Goal: Complete application form

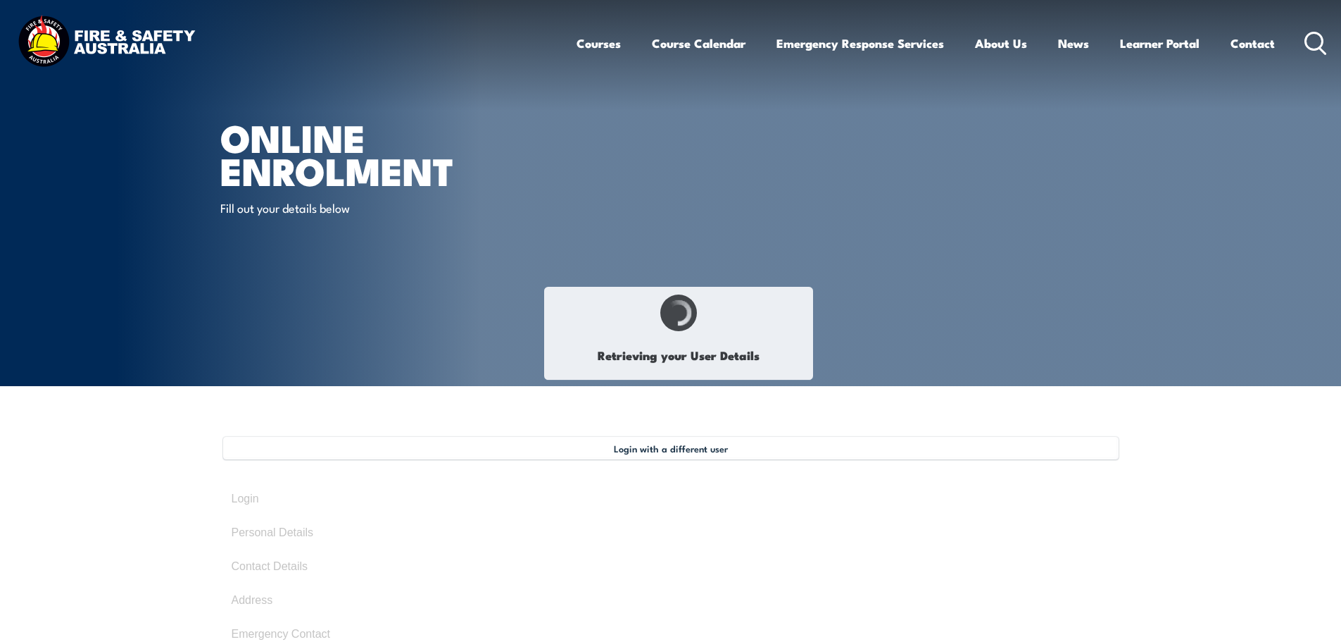
scroll to position [70, 0]
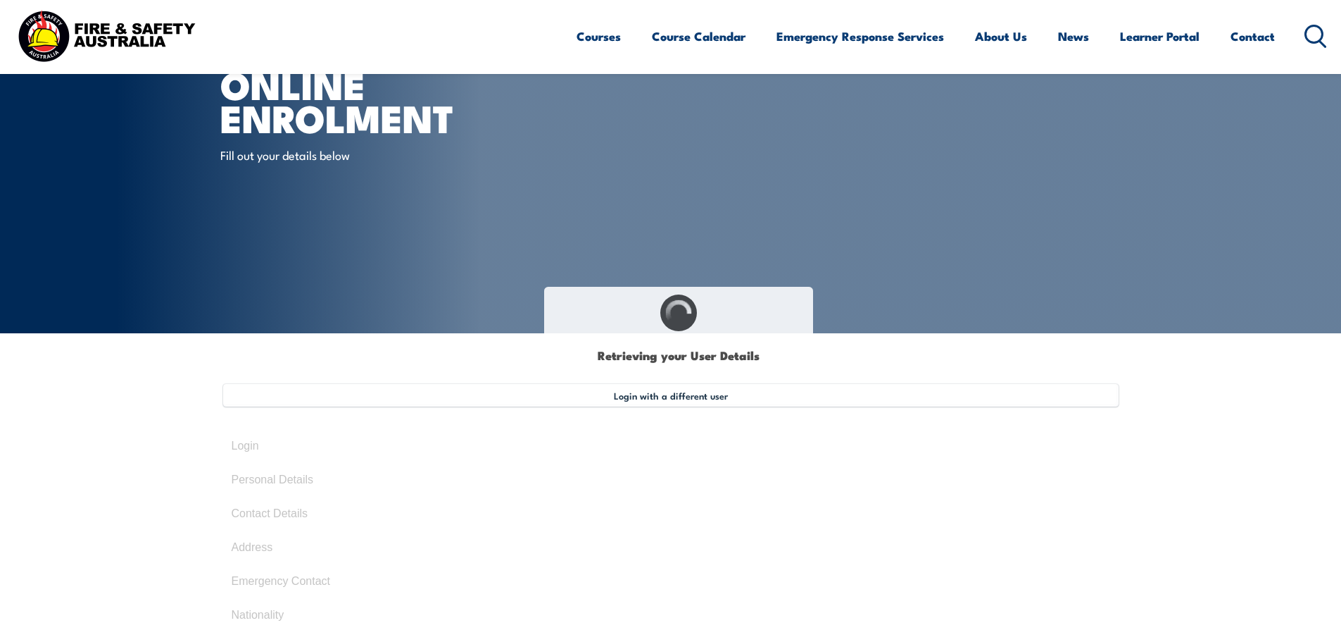
select select "Mr"
type input "[PERSON_NAME]"
type input "ElChami"
type input "[DATE]"
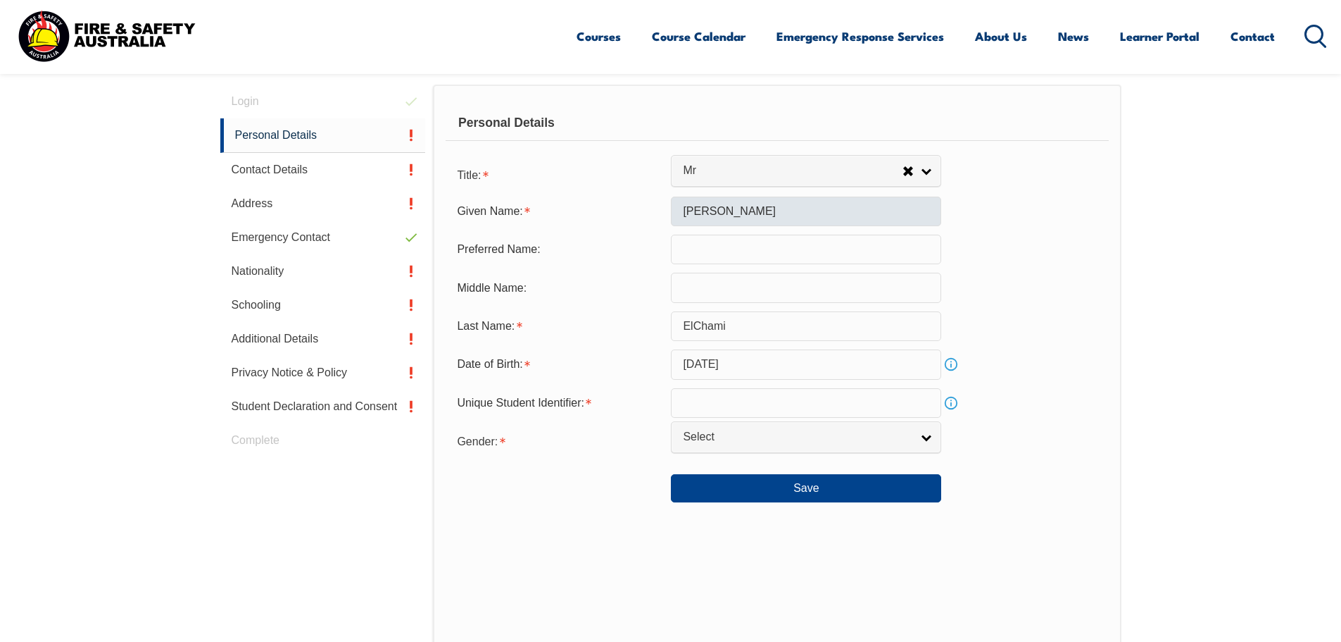
scroll to position [431, 0]
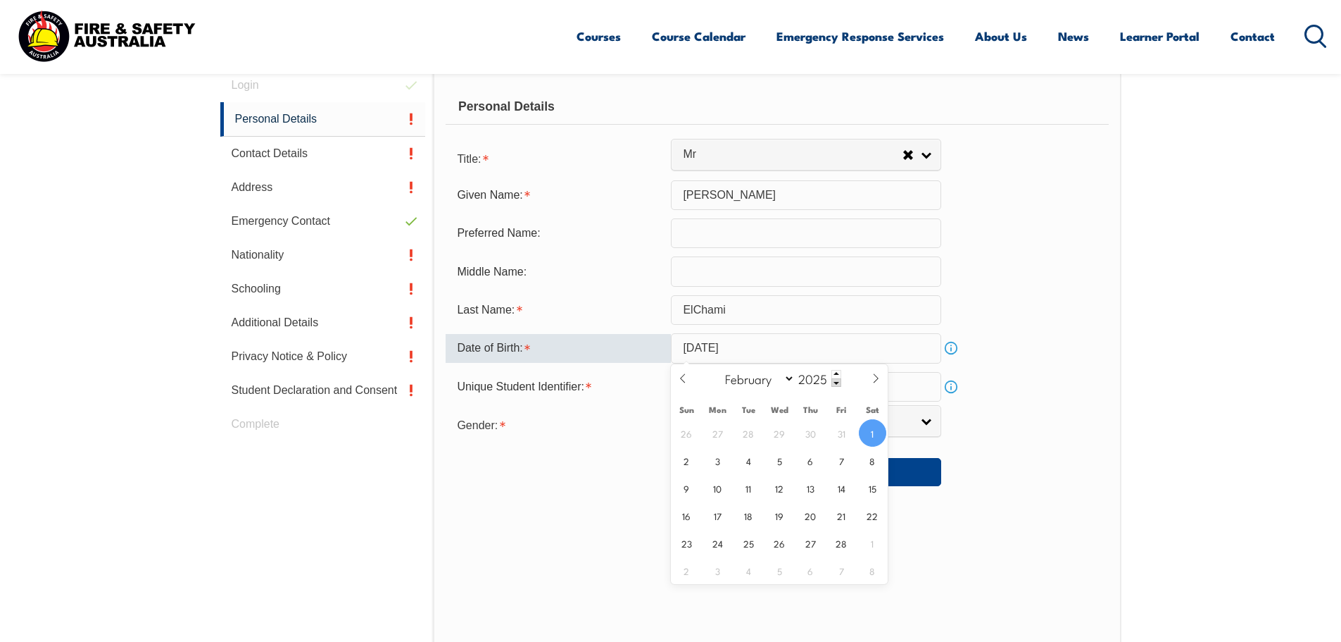
click at [777, 349] on input "[DATE]" at bounding box center [806, 348] width 270 height 30
click at [779, 341] on input "[DATE]" at bounding box center [806, 348] width 270 height 30
click at [783, 375] on select "January February March April May June July August September October November De…" at bounding box center [756, 378] width 77 height 18
select select "1"
click at [719, 369] on select "January February March April May June July August September October November De…" at bounding box center [756, 378] width 77 height 18
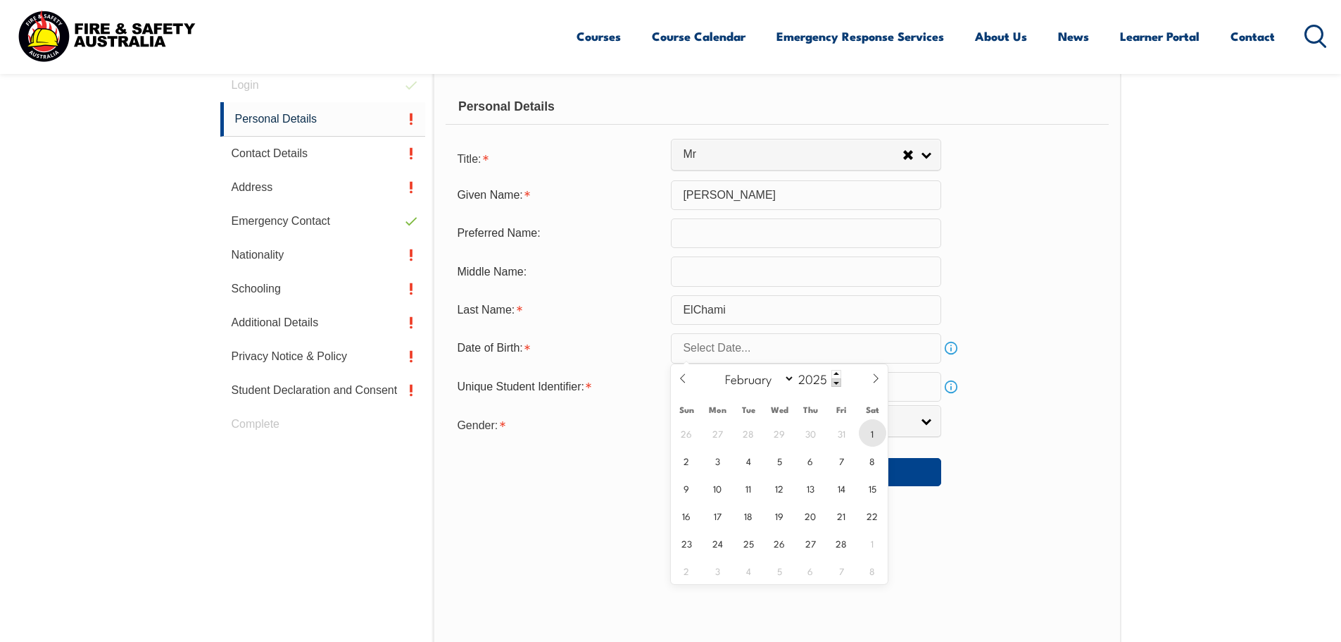
click at [867, 439] on span "1" at bounding box center [872, 432] width 27 height 27
type input "[DATE]"
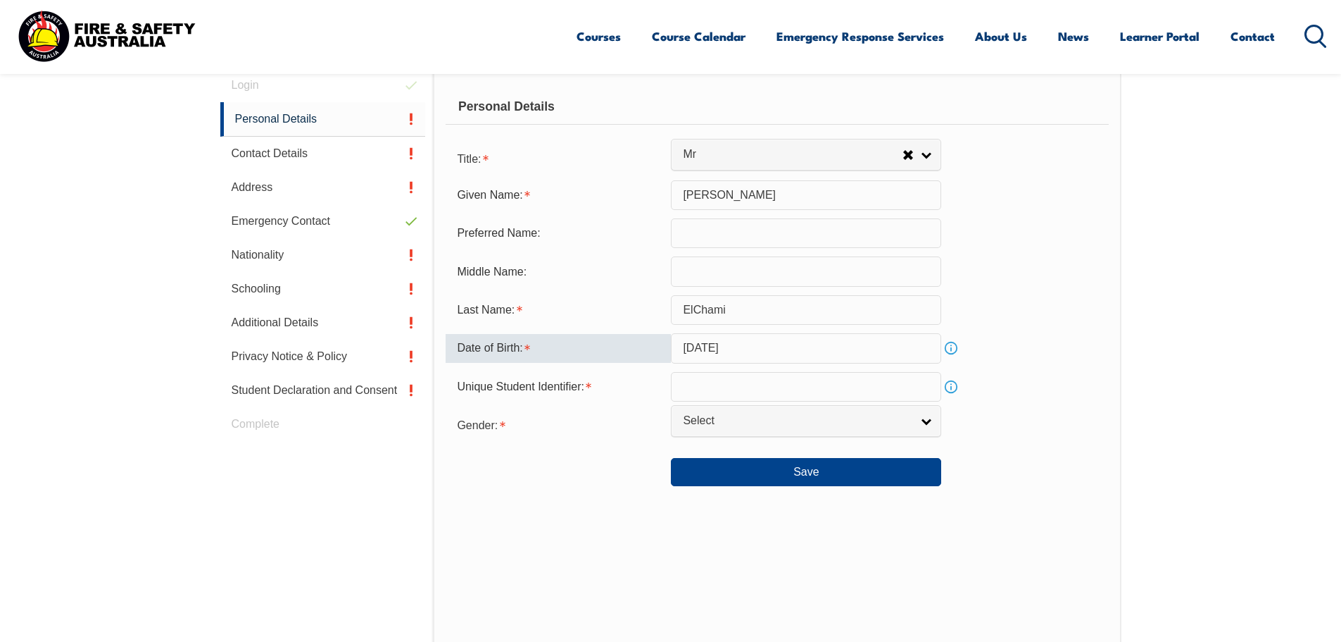
click at [771, 345] on input "[DATE]" at bounding box center [806, 348] width 270 height 30
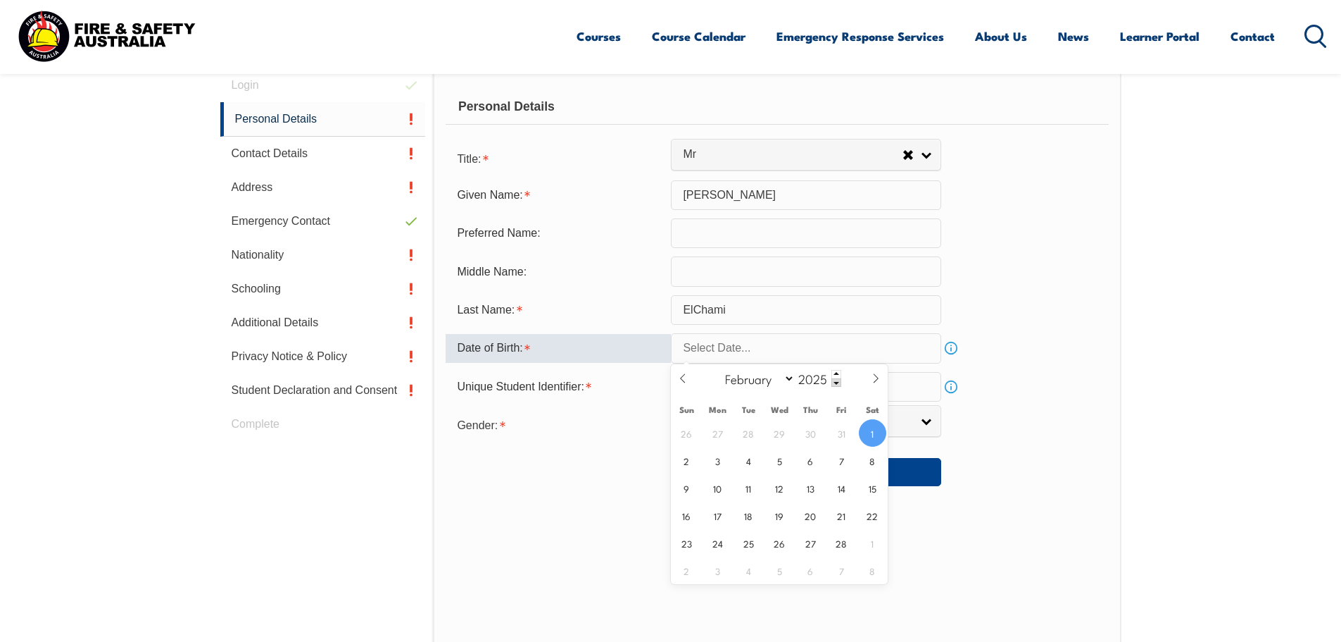
select select "7"
click at [837, 380] on span at bounding box center [837, 382] width 10 height 8
click at [834, 379] on span at bounding box center [837, 382] width 10 height 8
click at [834, 378] on span at bounding box center [837, 382] width 10 height 8
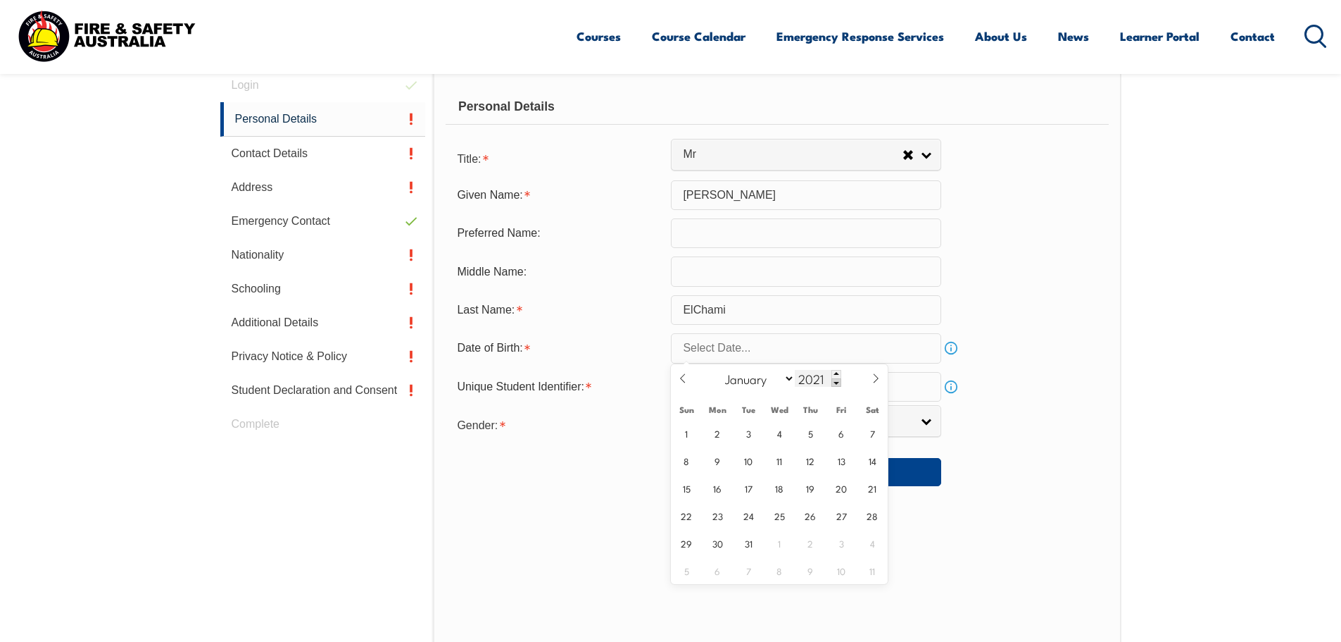
click at [834, 378] on span at bounding box center [837, 382] width 10 height 8
click at [832, 378] on span at bounding box center [837, 382] width 10 height 8
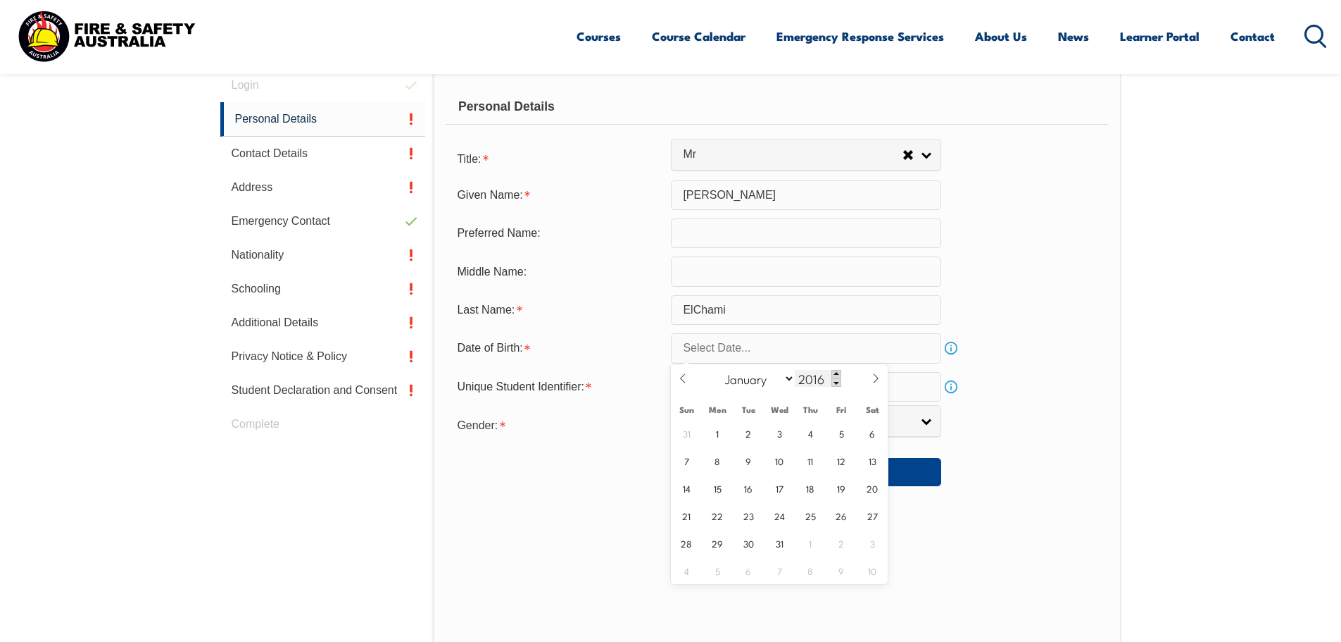
click at [833, 378] on span at bounding box center [837, 382] width 10 height 8
click at [836, 376] on span at bounding box center [837, 374] width 10 height 8
click at [837, 377] on span at bounding box center [837, 374] width 10 height 8
click at [839, 384] on span at bounding box center [837, 382] width 10 height 8
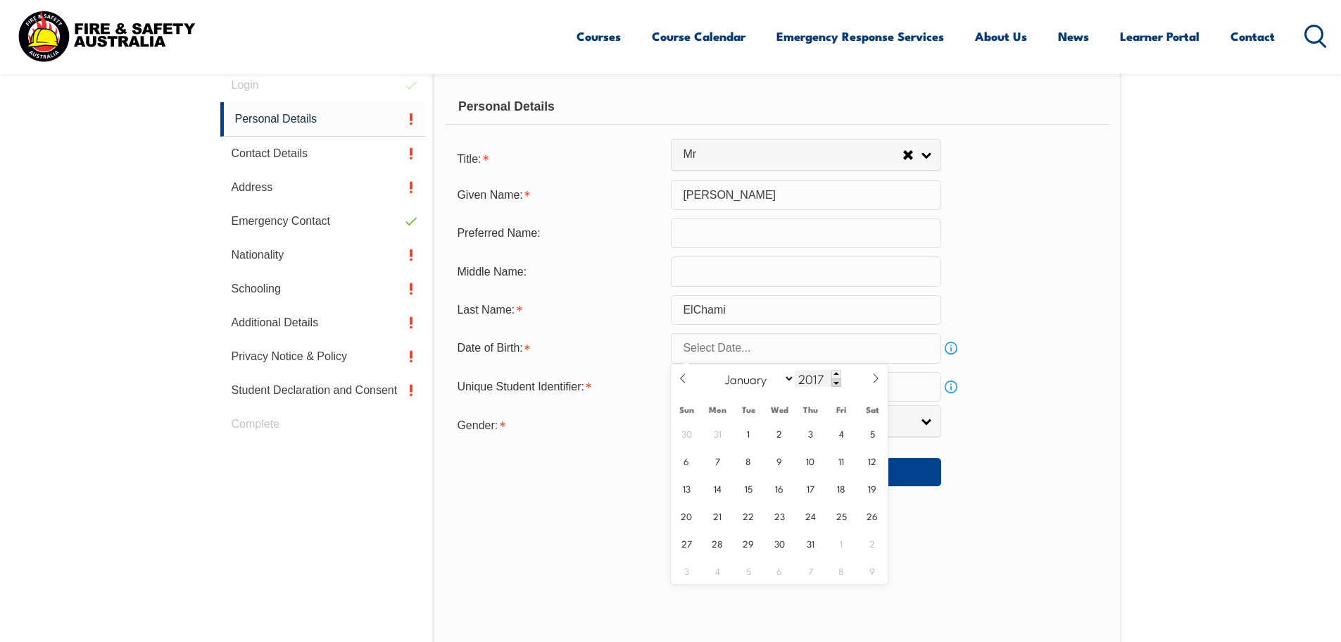
click at [839, 384] on span at bounding box center [837, 382] width 10 height 8
click at [839, 383] on span at bounding box center [837, 382] width 10 height 8
click at [839, 382] on span at bounding box center [837, 382] width 10 height 8
click at [838, 382] on span at bounding box center [837, 382] width 10 height 8
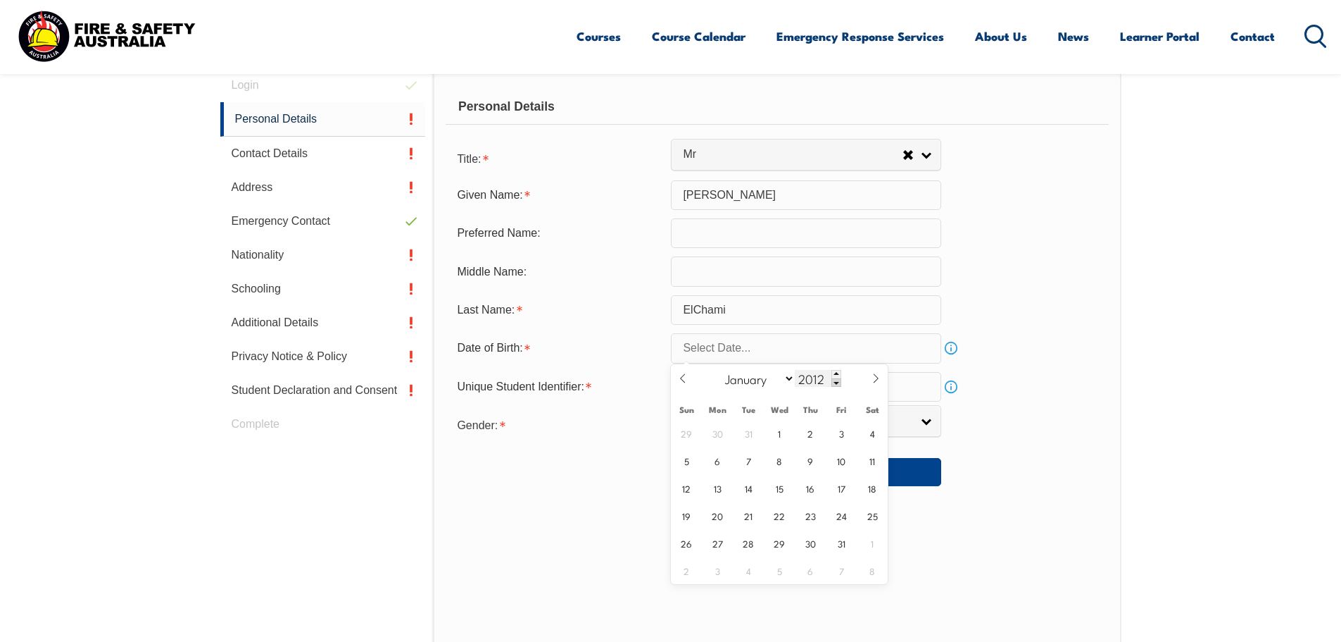
click at [837, 382] on span at bounding box center [837, 382] width 10 height 8
click at [837, 381] on span at bounding box center [837, 382] width 10 height 8
click at [836, 381] on span at bounding box center [837, 382] width 10 height 8
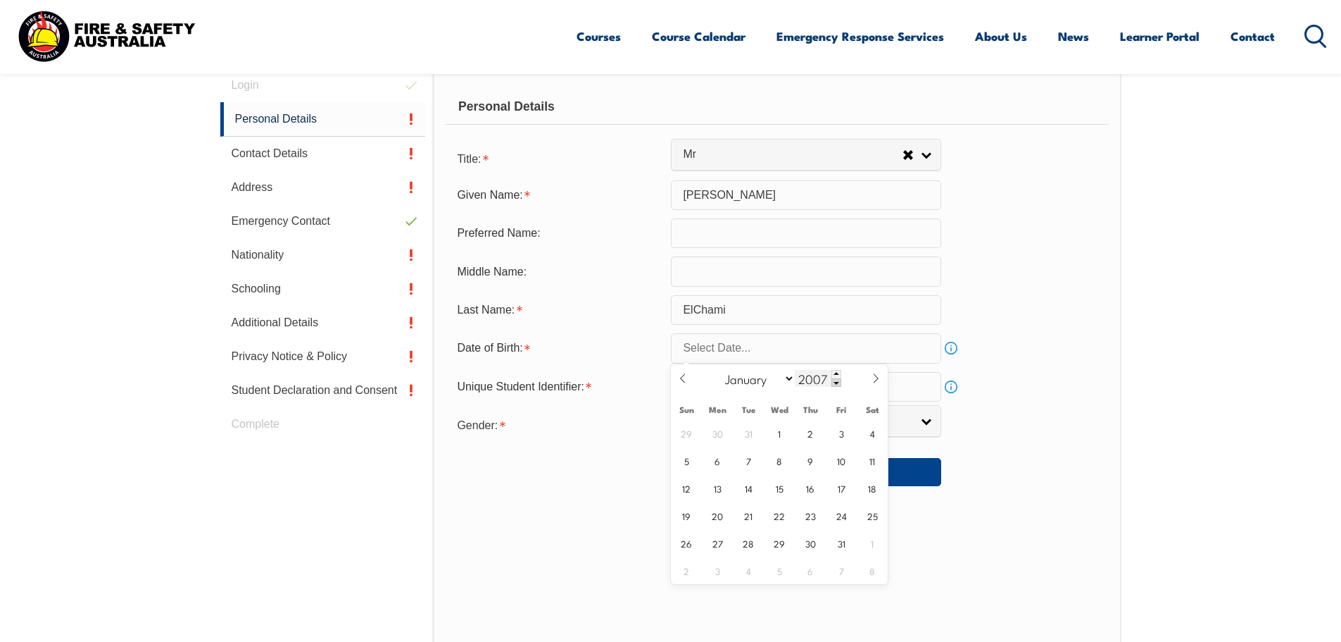
click at [836, 381] on span at bounding box center [837, 382] width 10 height 8
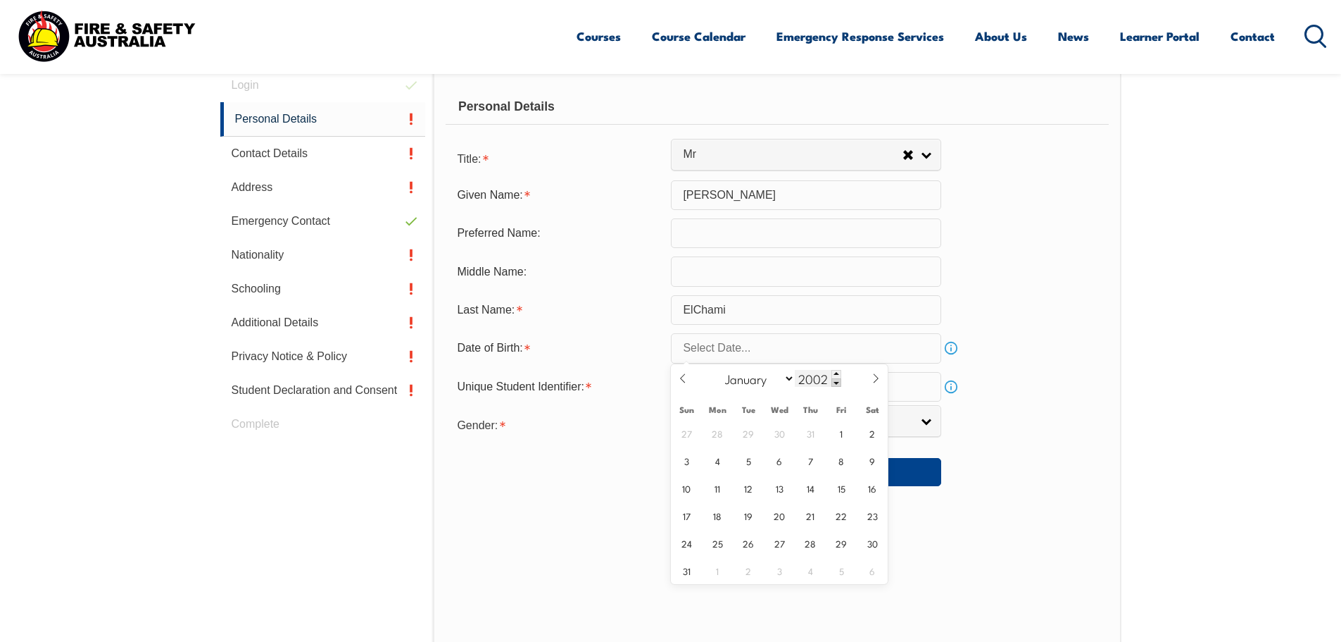
click at [836, 381] on span at bounding box center [837, 382] width 10 height 8
click at [836, 380] on span at bounding box center [837, 382] width 10 height 8
click at [834, 380] on span at bounding box center [837, 382] width 10 height 8
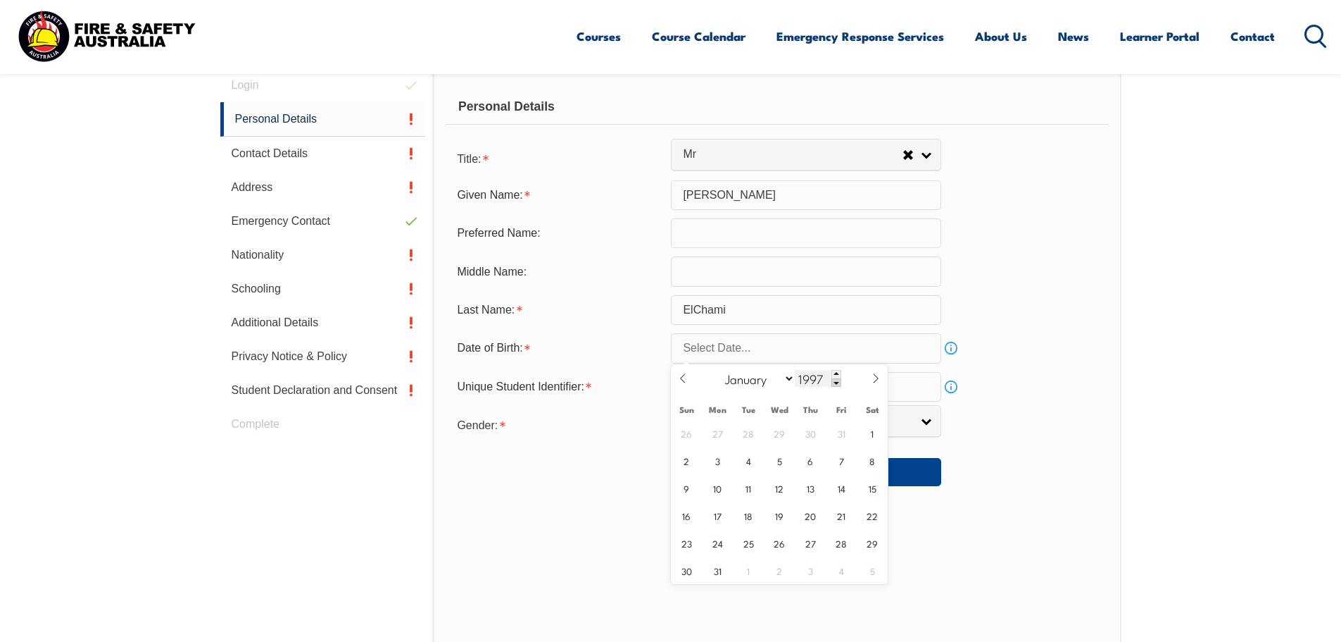
click at [834, 380] on span at bounding box center [837, 382] width 10 height 8
click at [834, 379] on span at bounding box center [837, 382] width 10 height 8
click at [835, 381] on span at bounding box center [837, 382] width 10 height 8
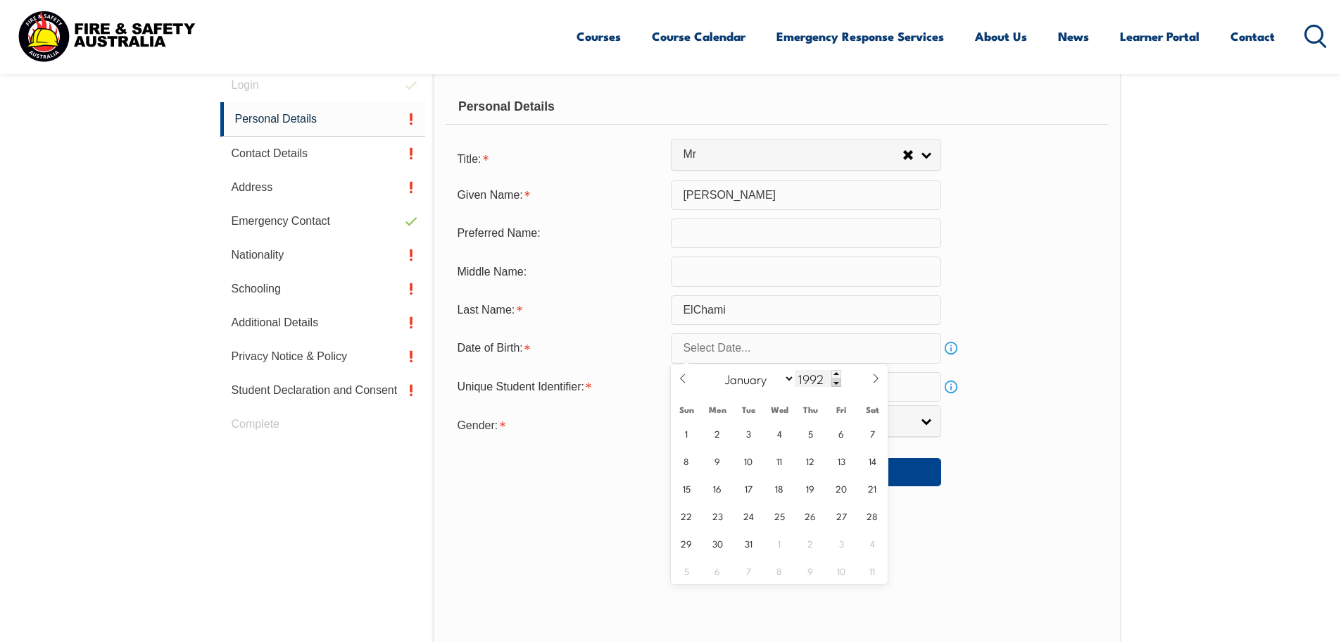
click at [836, 381] on span at bounding box center [837, 382] width 10 height 8
click at [837, 380] on span at bounding box center [837, 382] width 10 height 8
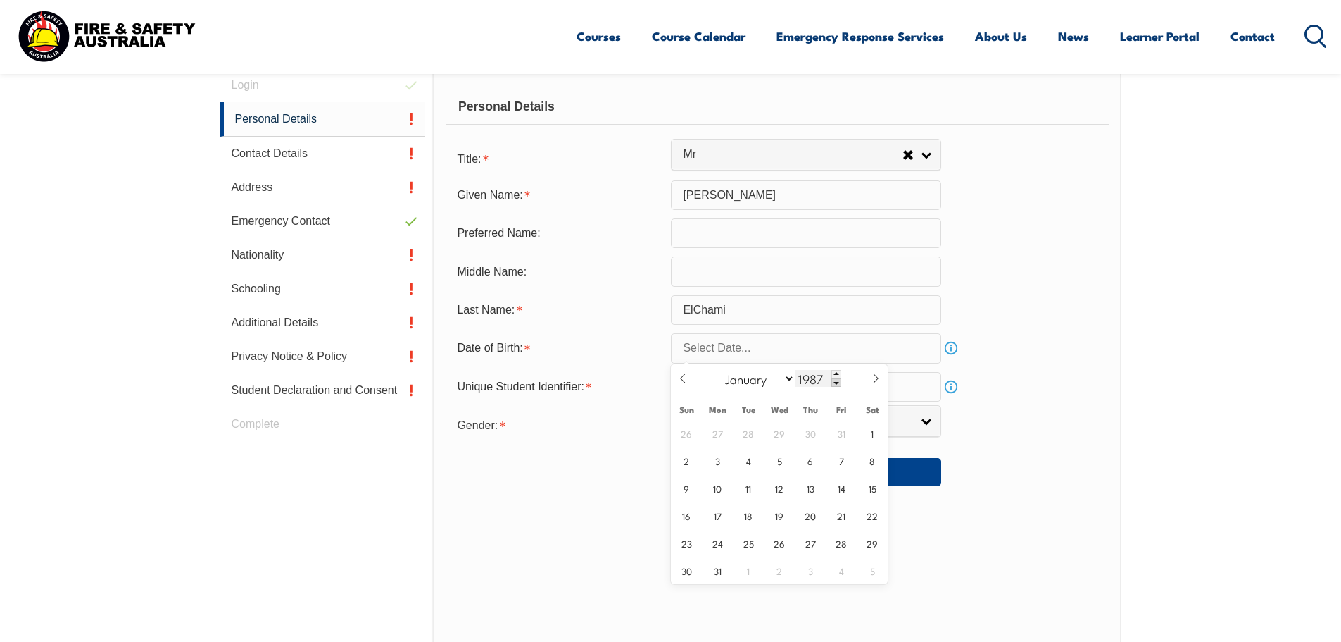
click at [837, 380] on span at bounding box center [837, 382] width 10 height 8
click at [836, 380] on span at bounding box center [837, 382] width 10 height 8
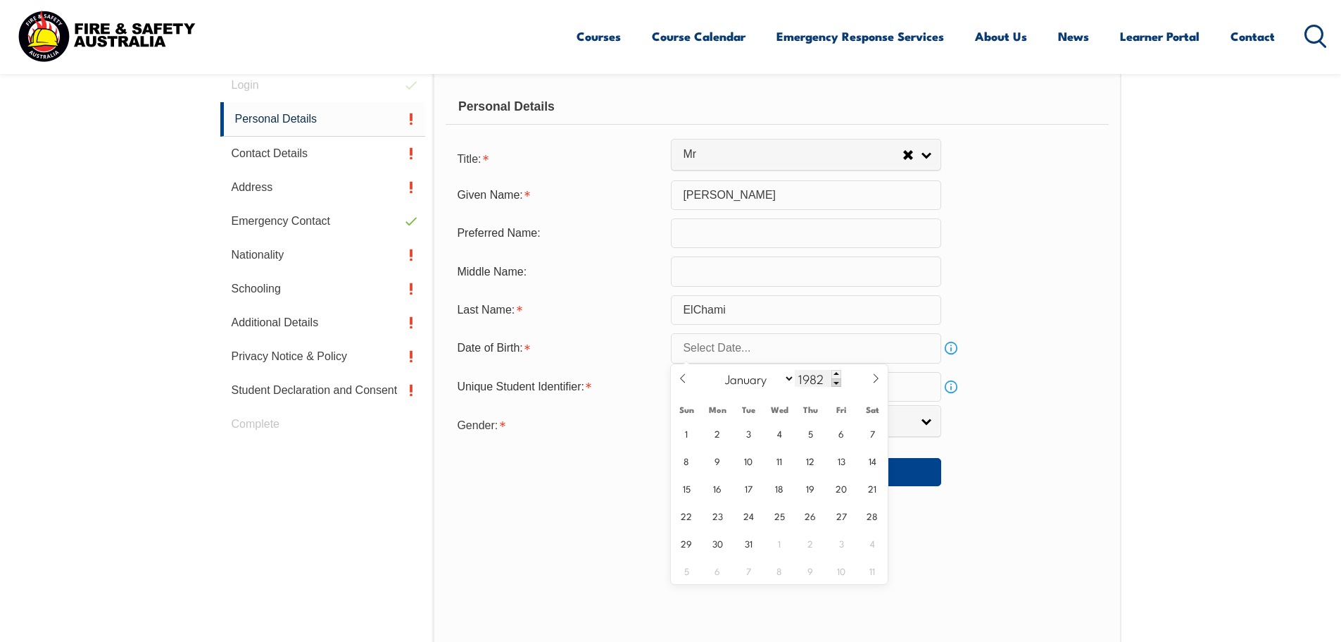
click at [836, 380] on span at bounding box center [837, 382] width 10 height 8
click at [836, 379] on span at bounding box center [837, 382] width 10 height 8
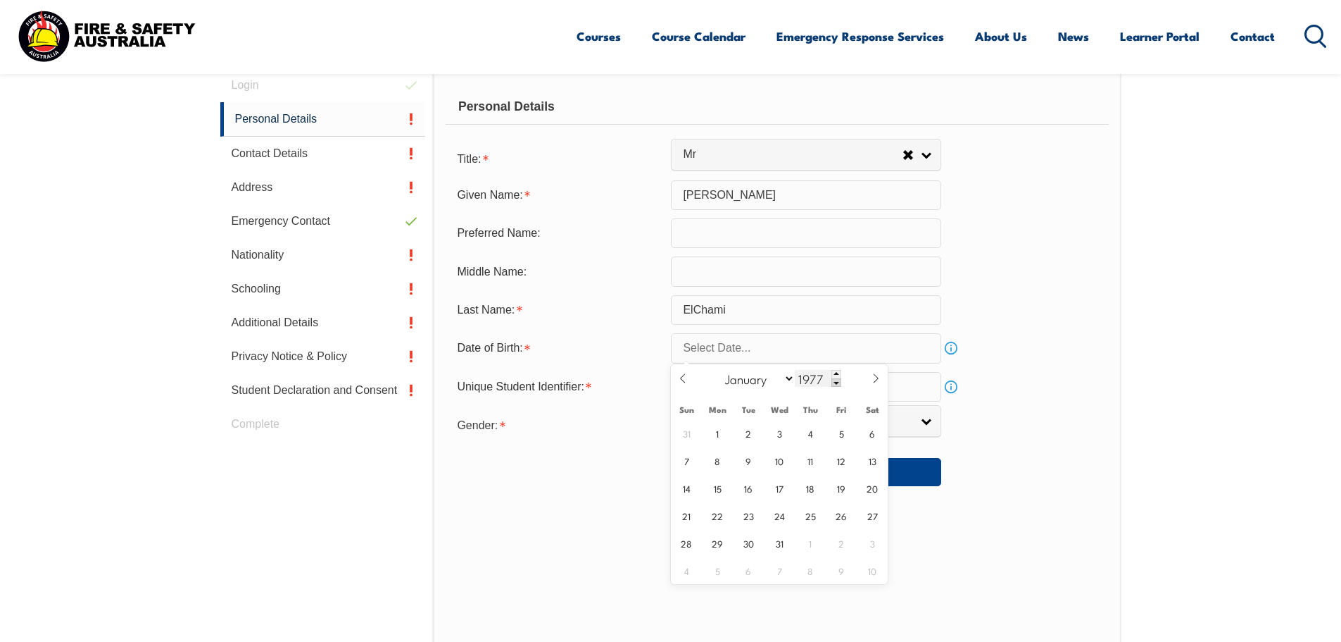
click at [836, 379] on span at bounding box center [837, 382] width 10 height 8
click at [834, 380] on span at bounding box center [837, 382] width 10 height 8
click at [834, 381] on span at bounding box center [837, 382] width 10 height 8
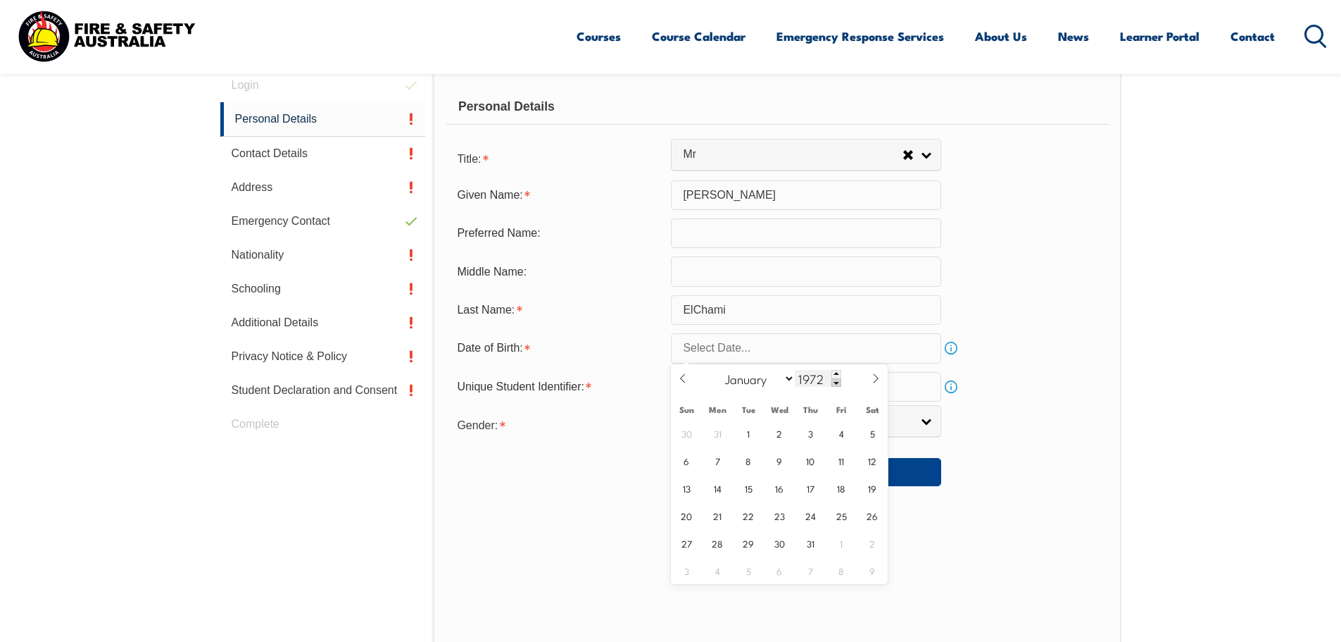
click at [834, 381] on span at bounding box center [837, 382] width 10 height 8
click at [834, 370] on span at bounding box center [837, 374] width 10 height 8
type input "1972"
click at [782, 377] on select "January February March April May June July August September October November De…" at bounding box center [756, 378] width 77 height 18
select select "1"
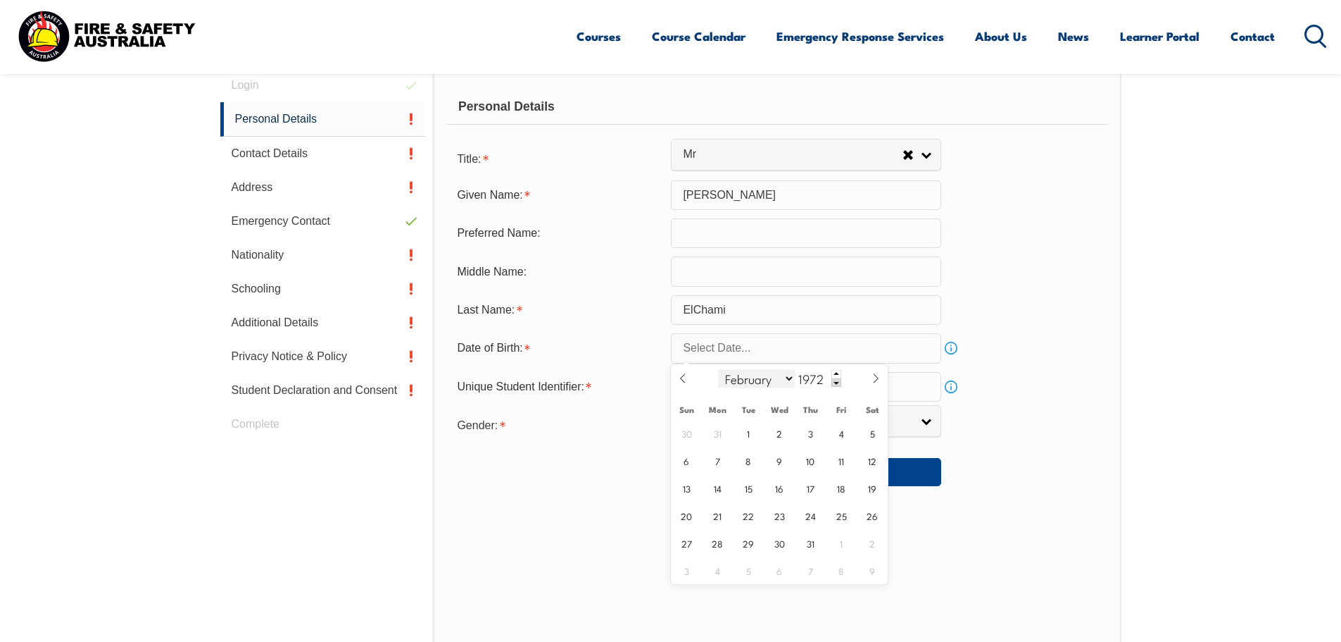
click at [719, 369] on select "January February March April May June July August September October November De…" at bounding box center [756, 378] width 77 height 18
click at [748, 428] on span "1" at bounding box center [748, 432] width 27 height 27
type input "[DATE]"
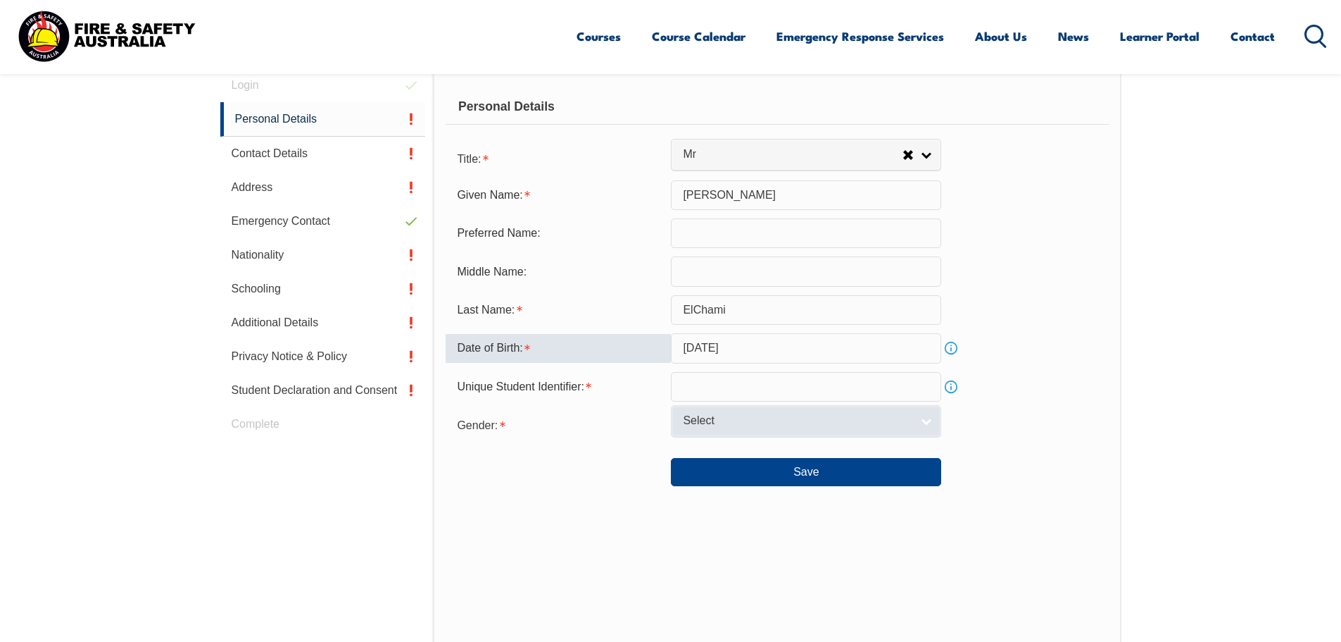
click at [920, 423] on link "Select" at bounding box center [806, 421] width 270 height 32
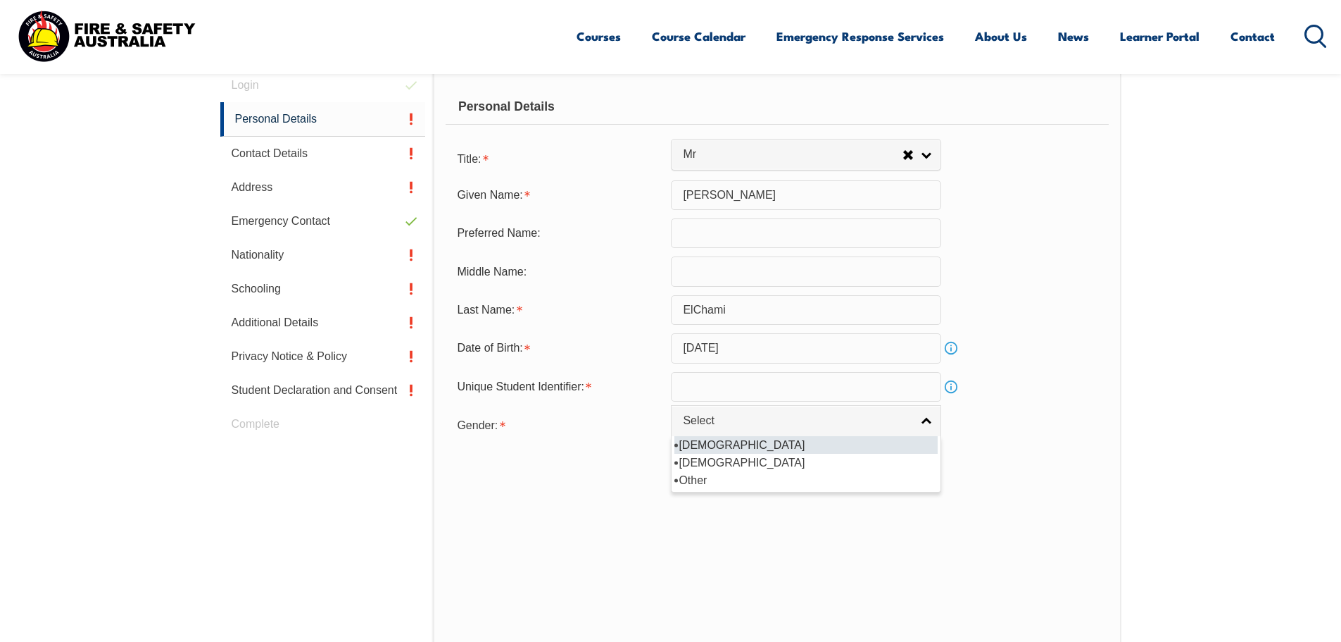
click at [836, 446] on li "[DEMOGRAPHIC_DATA]" at bounding box center [806, 445] width 263 height 18
select select "M"
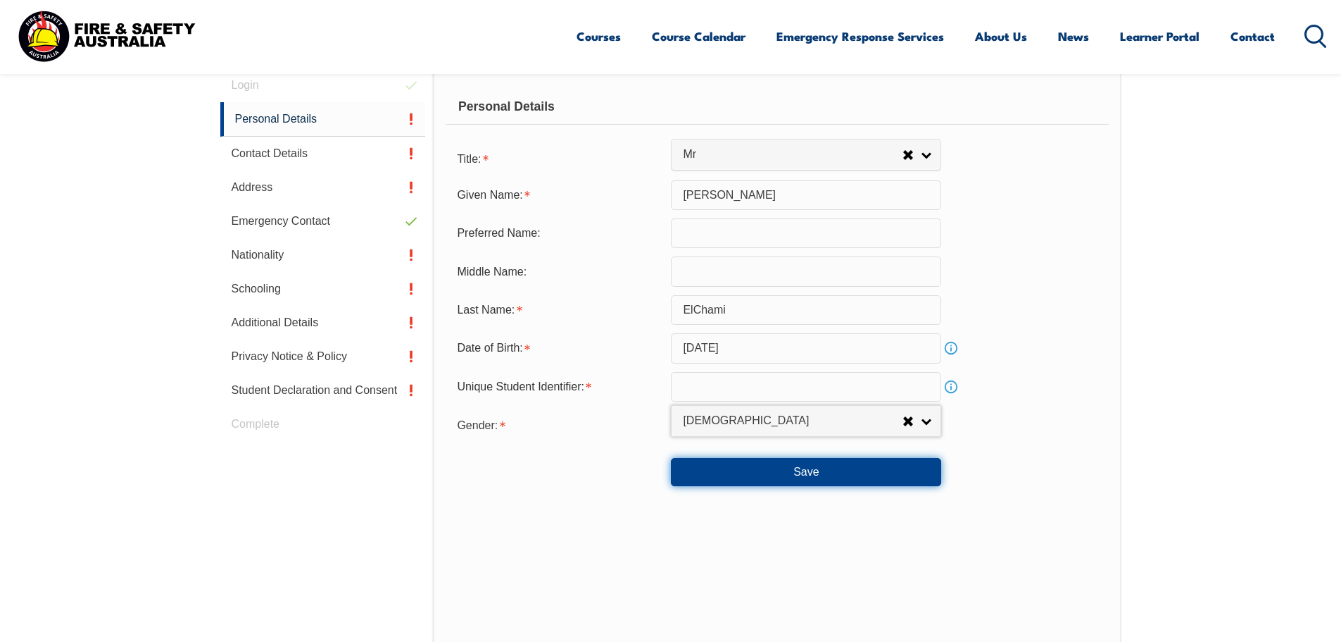
click at [822, 475] on button "Save" at bounding box center [806, 472] width 270 height 28
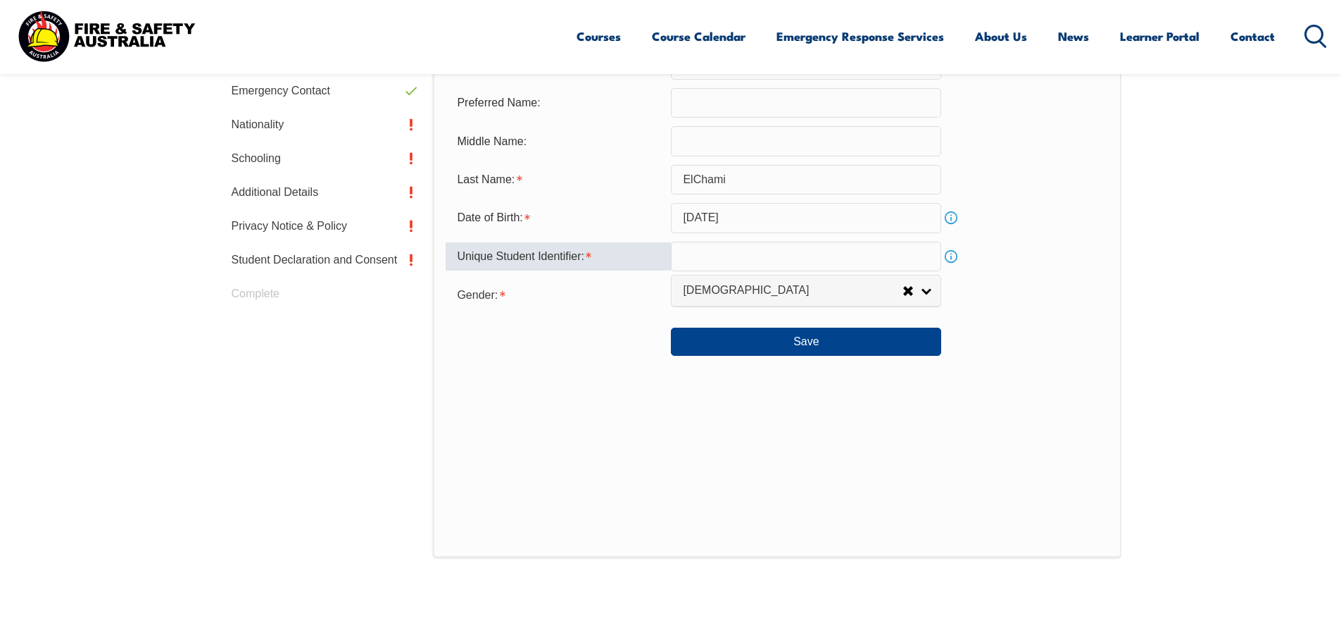
scroll to position [521, 0]
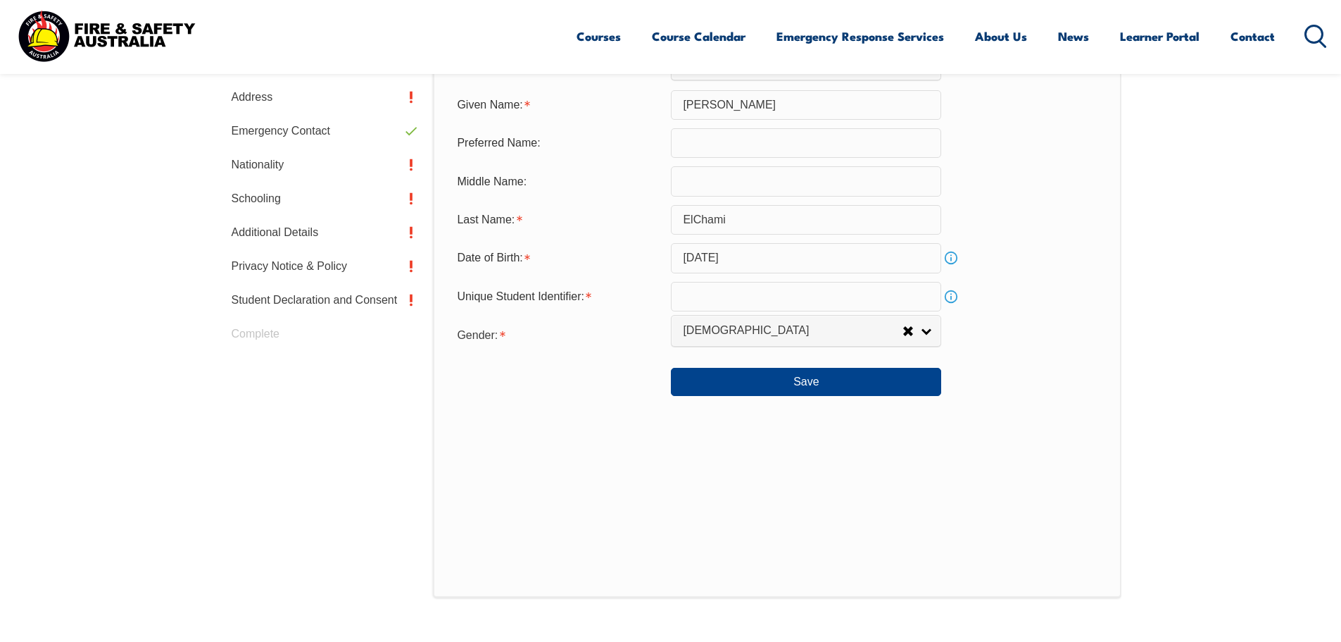
click at [949, 297] on link "Info" at bounding box center [952, 297] width 20 height 20
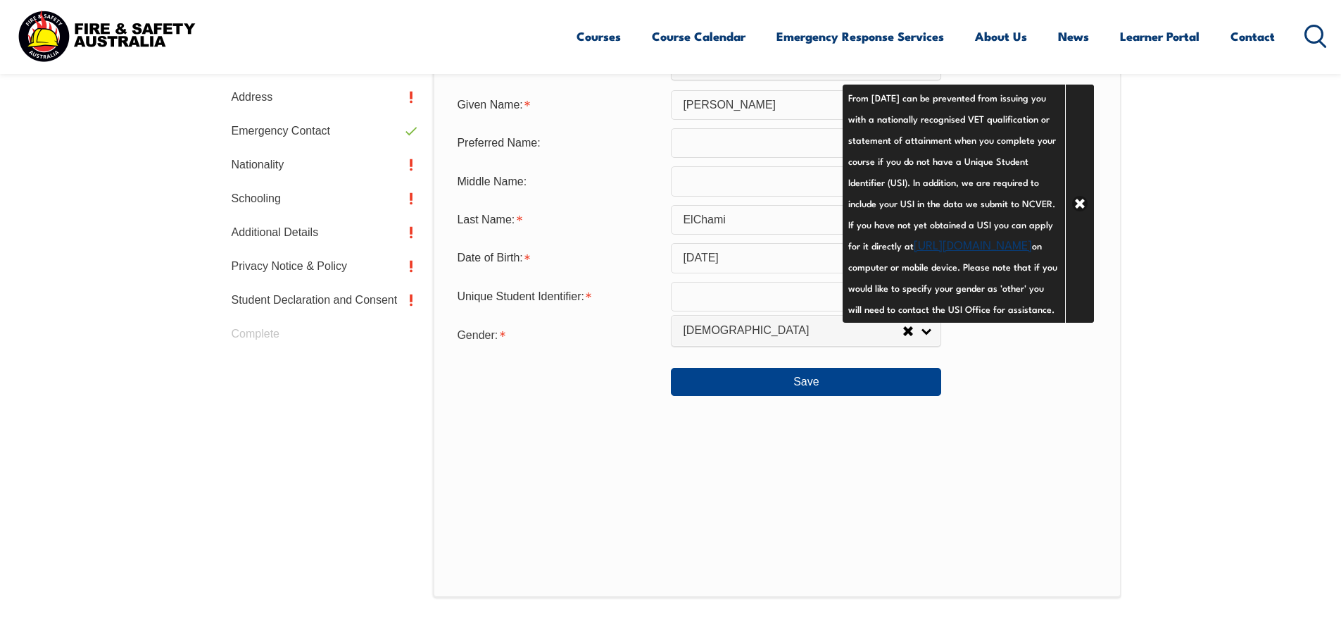
click at [914, 252] on link "[URL][DOMAIN_NAME]" at bounding box center [973, 243] width 118 height 17
